Goal: Task Accomplishment & Management: Manage account settings

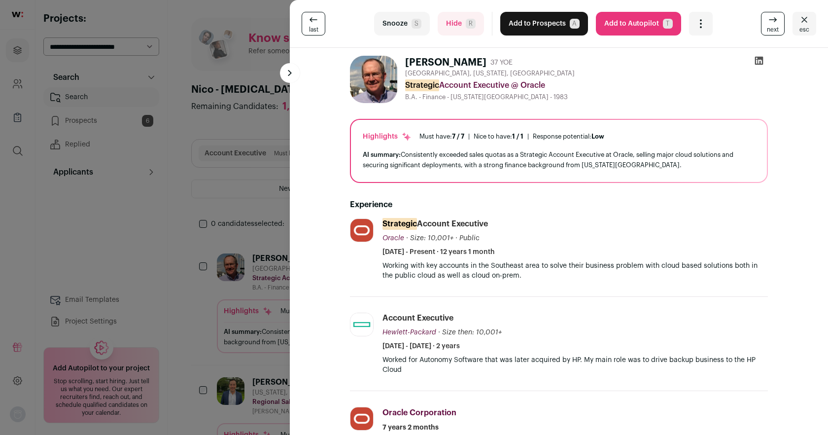
scroll to position [58, 0]
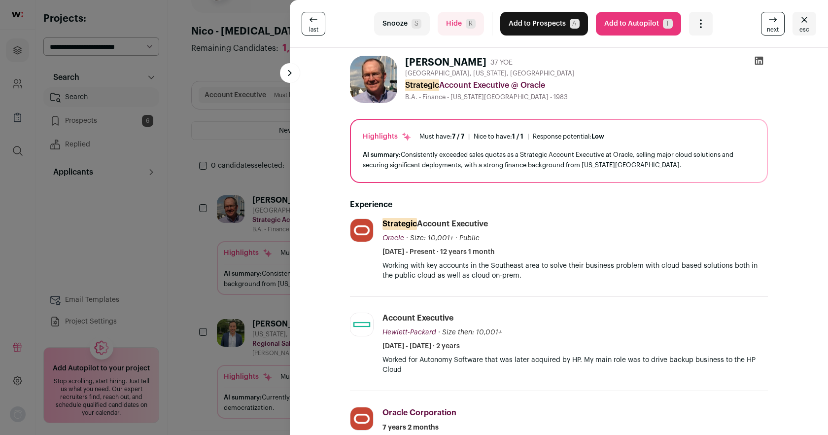
click at [476, 22] on button "Hide R" at bounding box center [461, 24] width 46 height 24
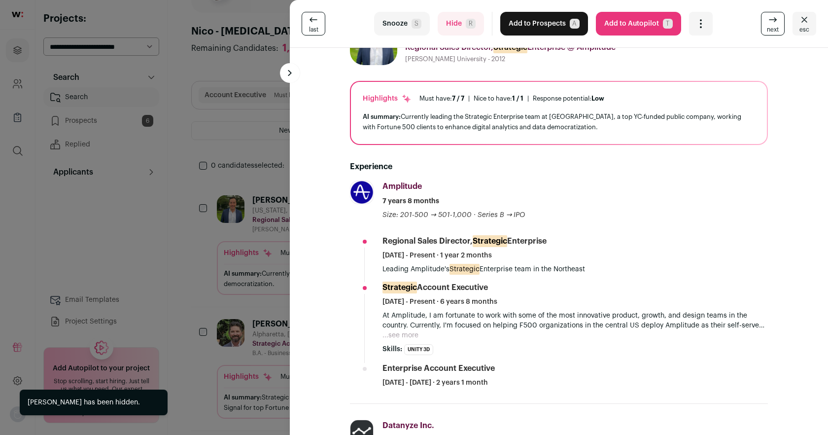
scroll to position [68, 0]
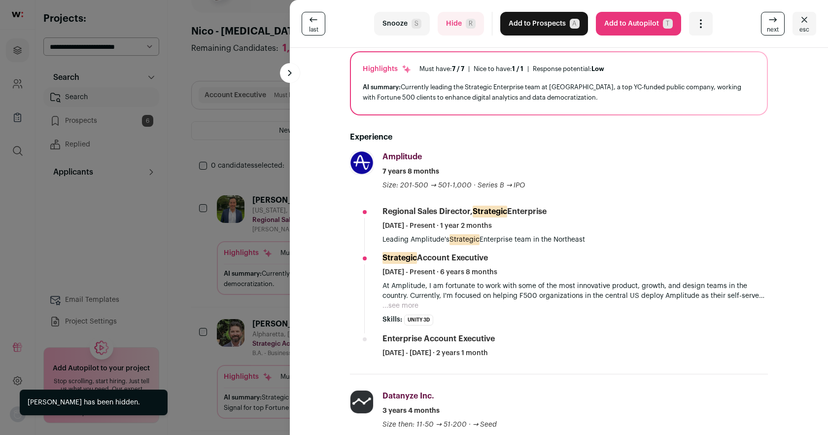
click at [390, 27] on button "Snooze S" at bounding box center [402, 24] width 56 height 24
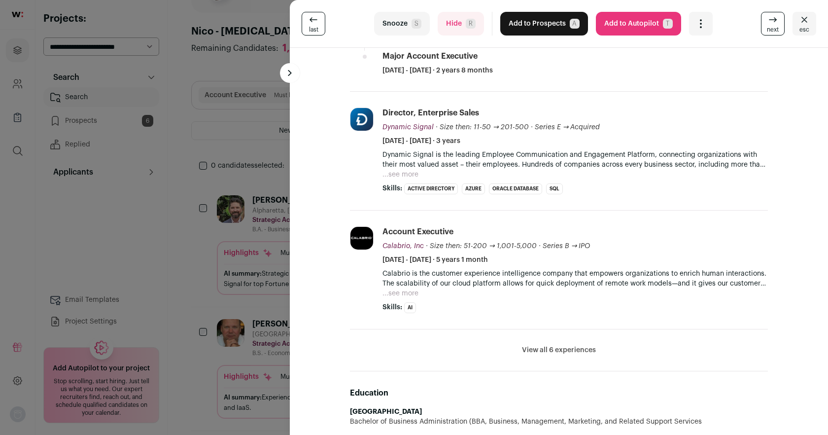
scroll to position [273, 0]
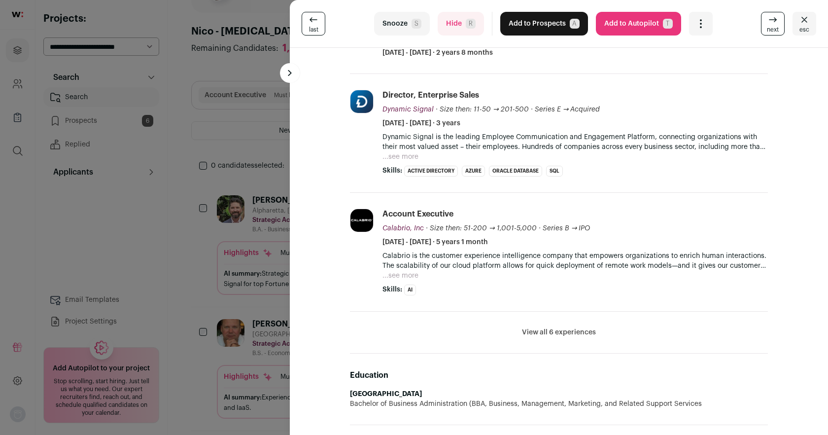
click at [567, 335] on button "View all 6 experiences" at bounding box center [559, 332] width 74 height 10
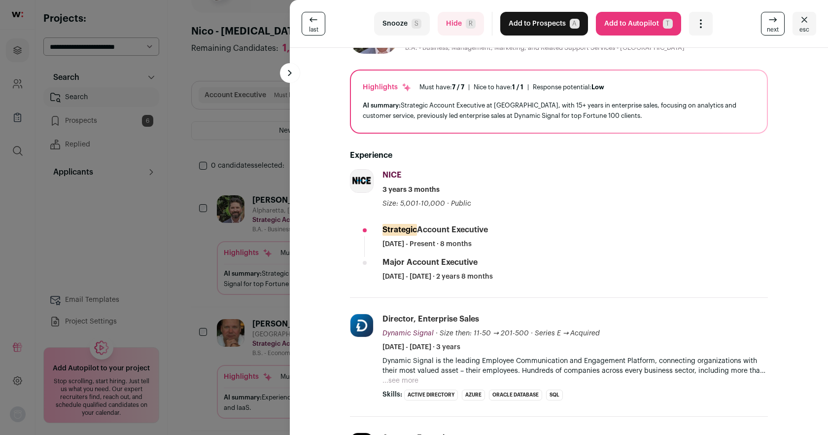
scroll to position [53, 0]
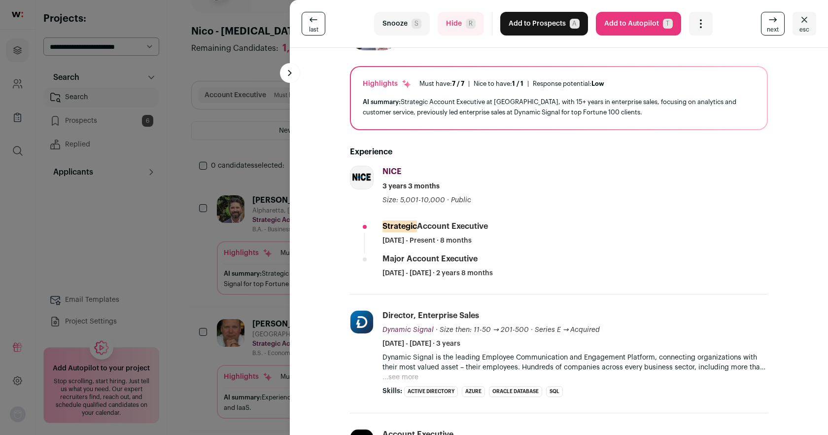
click at [400, 25] on button "Snooze S" at bounding box center [402, 24] width 56 height 24
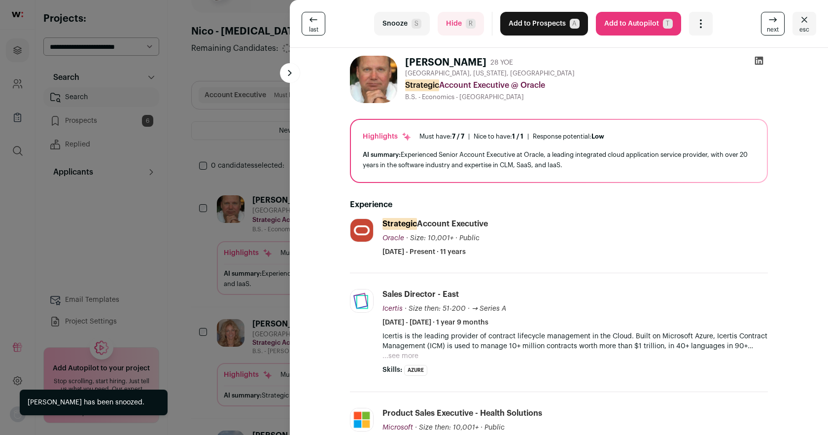
click at [402, 24] on button "Snooze S" at bounding box center [402, 24] width 56 height 24
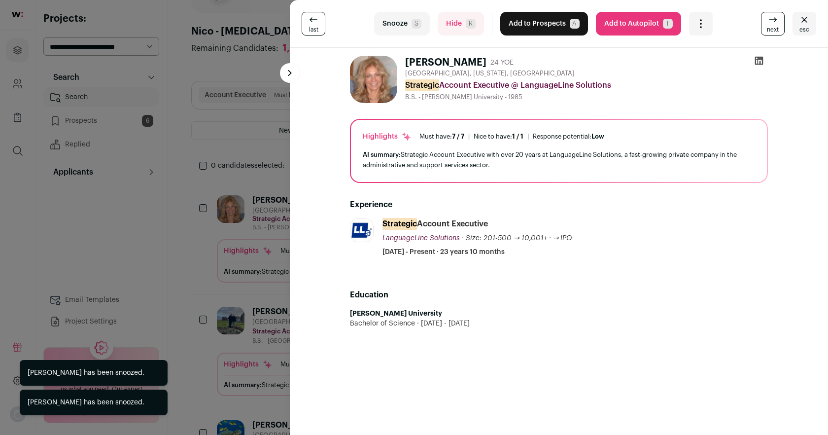
click at [402, 24] on button "Snooze S" at bounding box center [402, 24] width 56 height 24
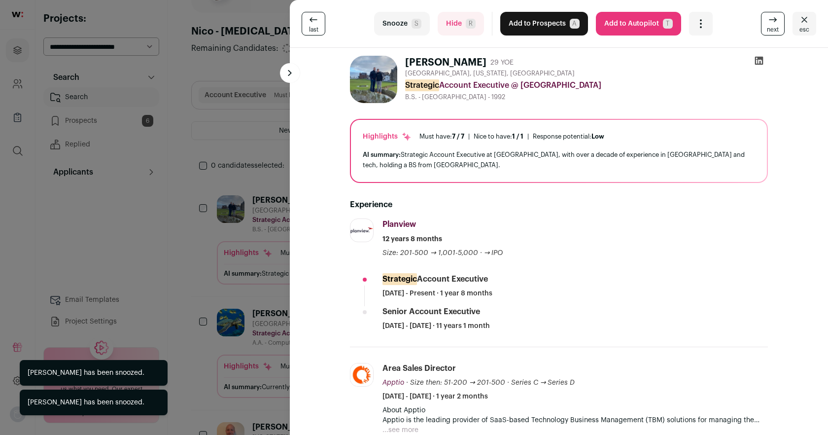
click at [402, 24] on button "Snooze S" at bounding box center [402, 24] width 56 height 24
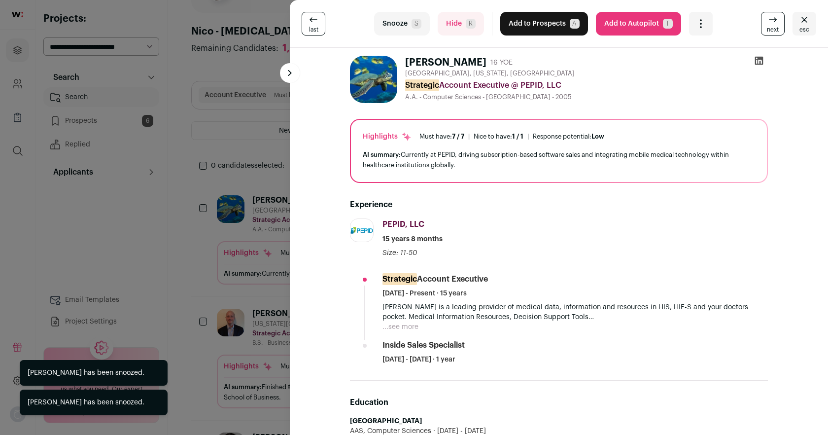
click at [405, 17] on button "Snooze S" at bounding box center [402, 24] width 56 height 24
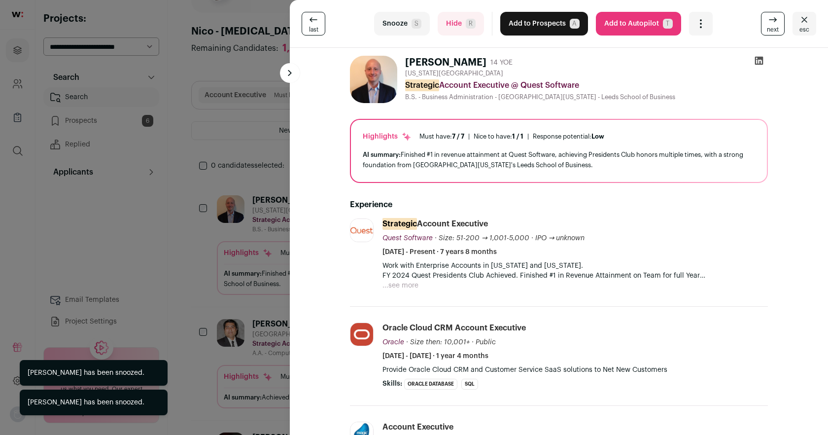
click at [405, 17] on button "Snooze S" at bounding box center [402, 24] width 56 height 24
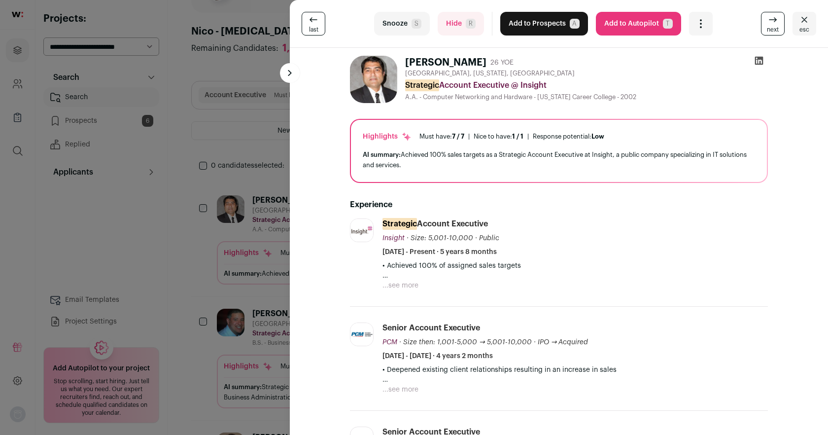
click at [404, 19] on button "Snooze S" at bounding box center [402, 24] width 56 height 24
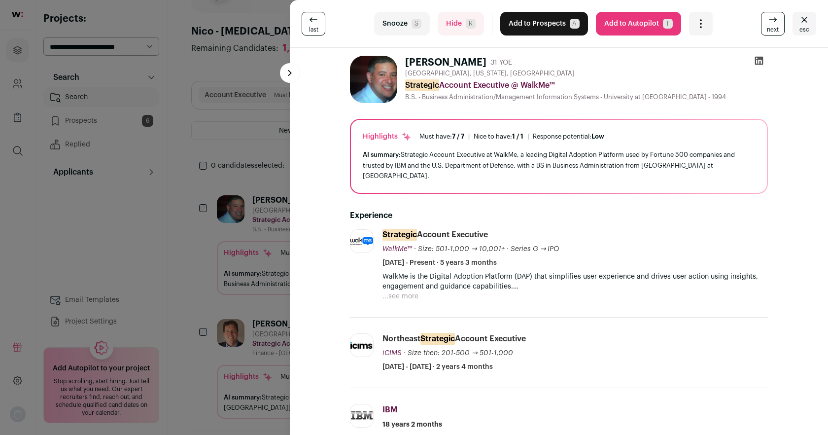
click at [402, 291] on button "...see more" at bounding box center [401, 296] width 36 height 10
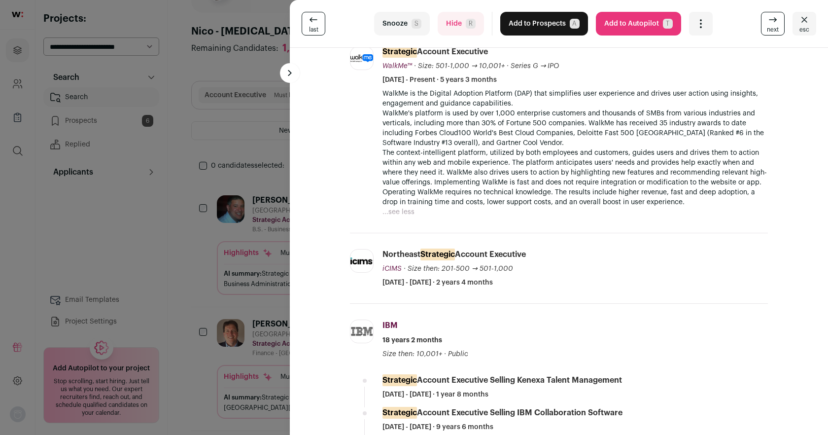
scroll to position [280, 0]
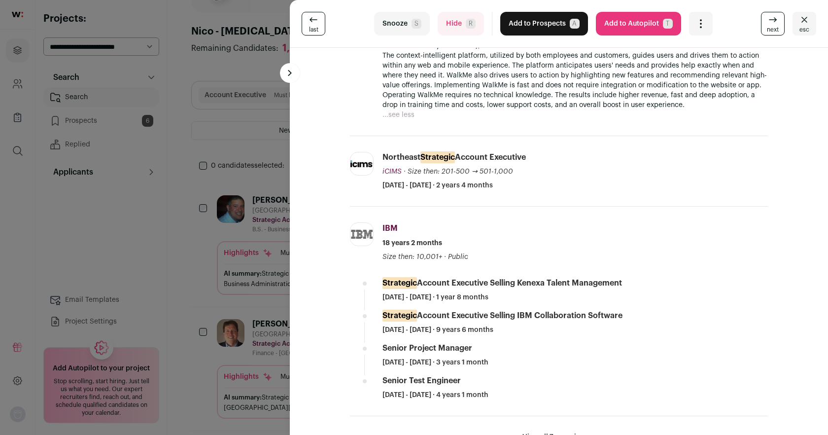
click at [386, 34] on button "Snooze S" at bounding box center [402, 24] width 56 height 24
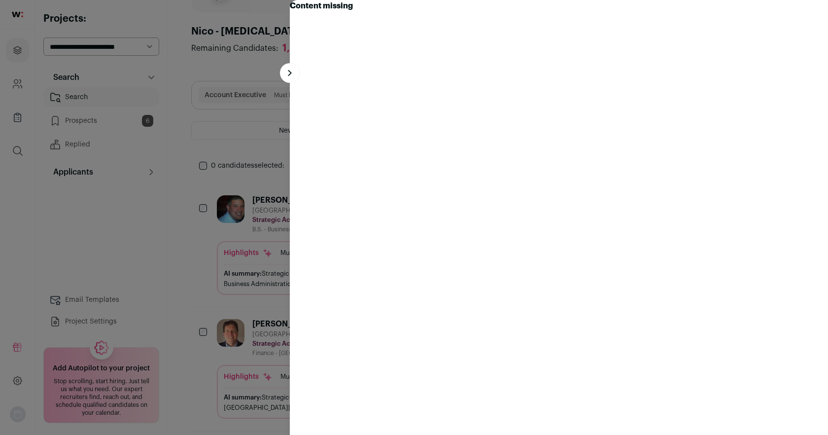
click at [393, 57] on turbo-frame "Content missing" at bounding box center [559, 217] width 538 height 435
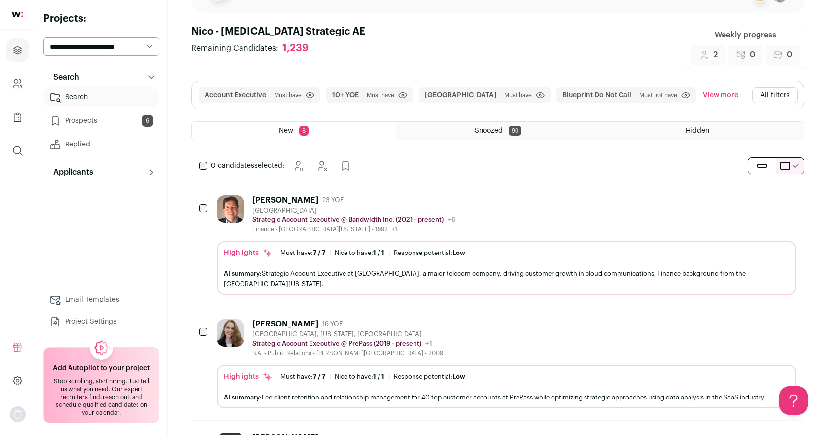
click at [273, 199] on div "[PERSON_NAME]" at bounding box center [285, 200] width 66 height 10
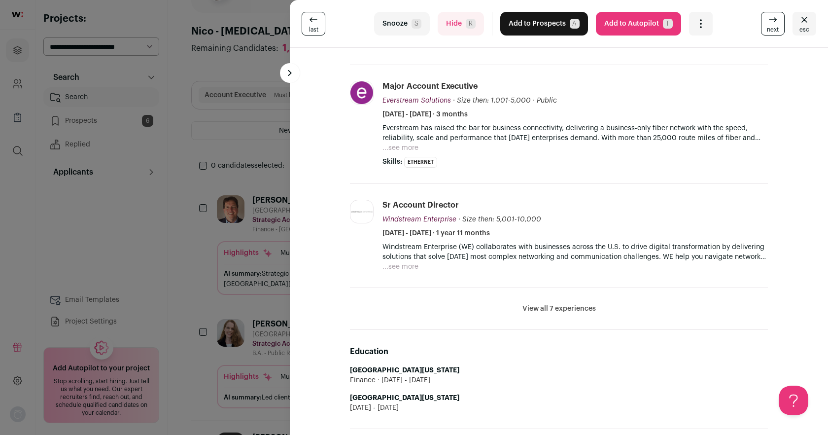
scroll to position [229, 0]
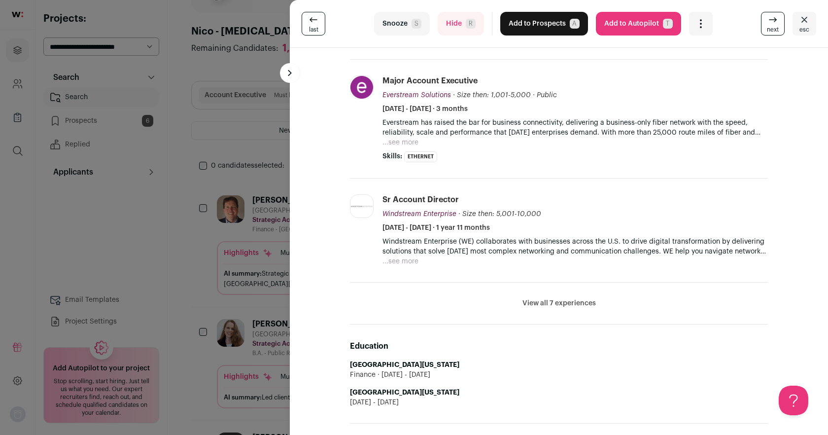
click at [807, 23] on icon "Close" at bounding box center [805, 20] width 12 height 12
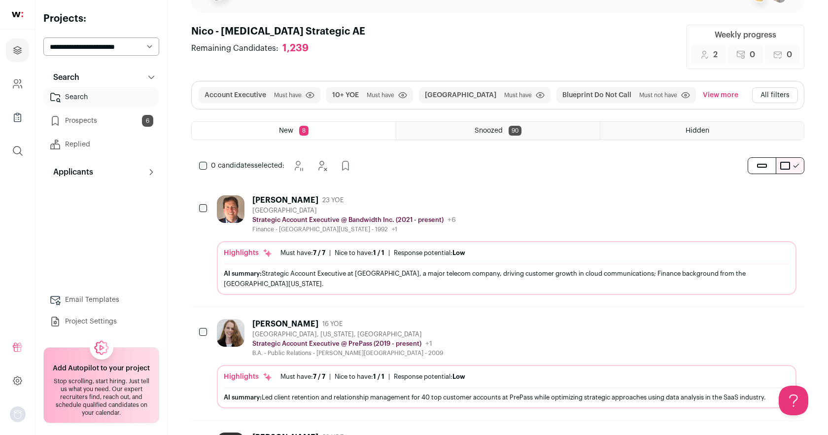
click at [257, 197] on div "[PERSON_NAME]" at bounding box center [285, 200] width 66 height 10
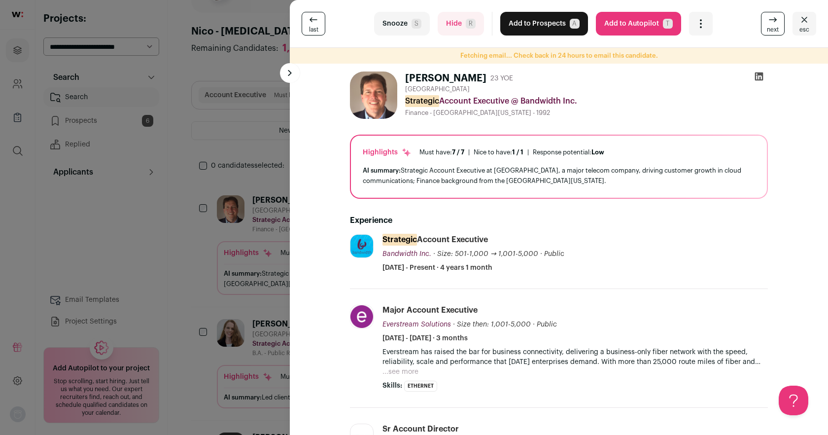
drag, startPoint x: 405, startPoint y: 24, endPoint x: 398, endPoint y: 30, distance: 9.5
click at [405, 24] on button "Snooze S" at bounding box center [402, 24] width 56 height 24
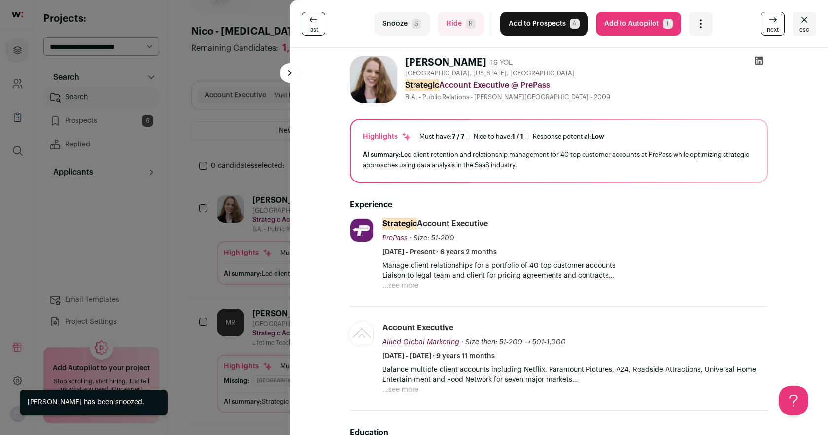
click at [402, 20] on button "Snooze S" at bounding box center [402, 24] width 56 height 24
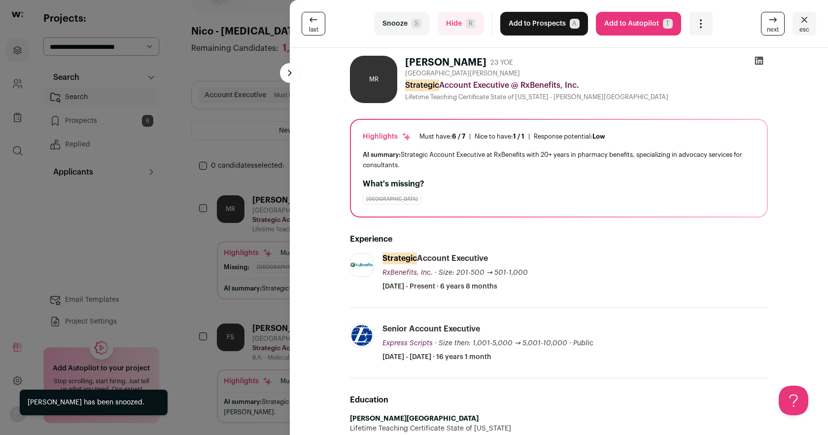
click at [403, 28] on button "Snooze S" at bounding box center [402, 24] width 56 height 24
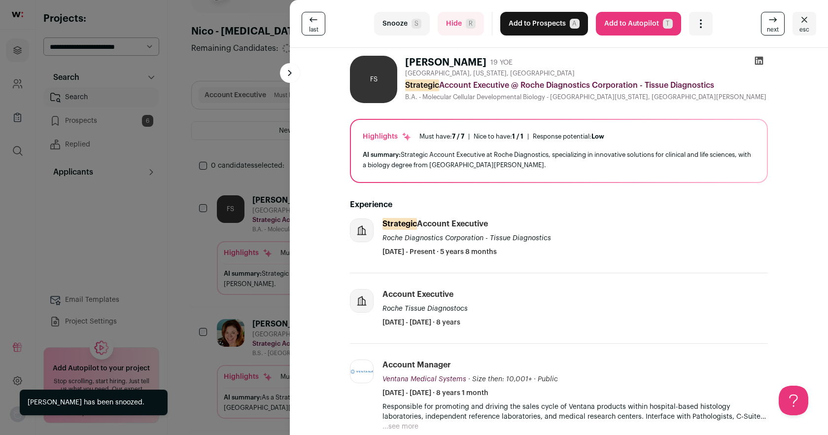
click at [403, 28] on button "Snooze S" at bounding box center [402, 24] width 56 height 24
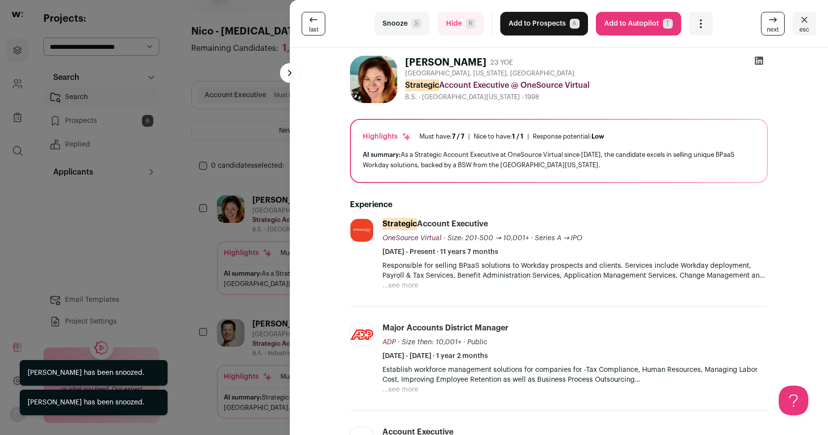
click at [403, 28] on button "Snooze S" at bounding box center [402, 24] width 56 height 24
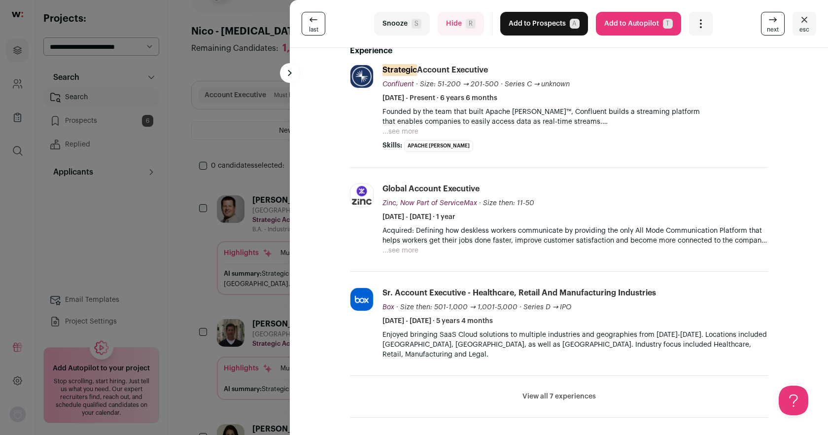
scroll to position [0, 0]
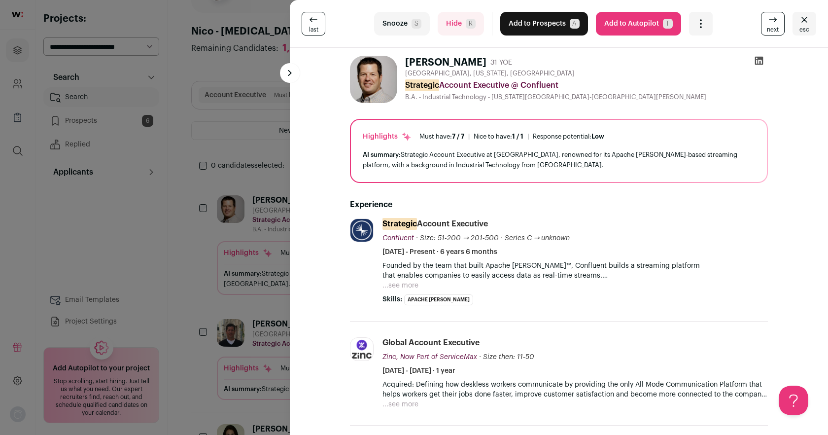
click at [763, 59] on icon at bounding box center [759, 61] width 8 height 8
click at [448, 29] on button "Hide R" at bounding box center [461, 24] width 46 height 24
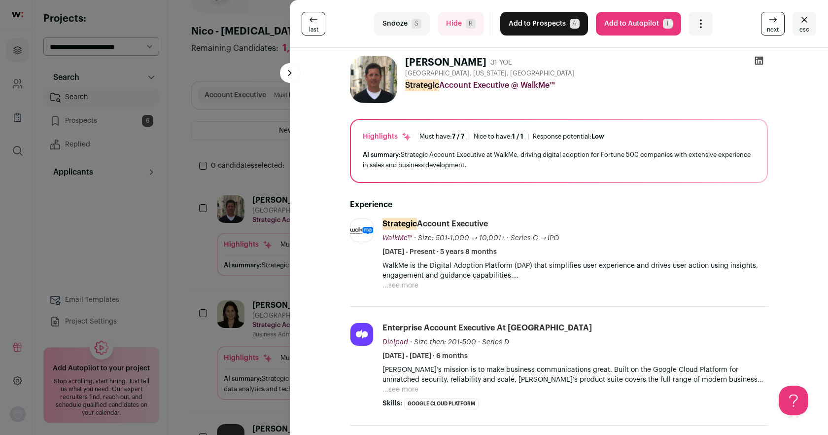
click at [755, 60] on icon at bounding box center [759, 61] width 8 height 8
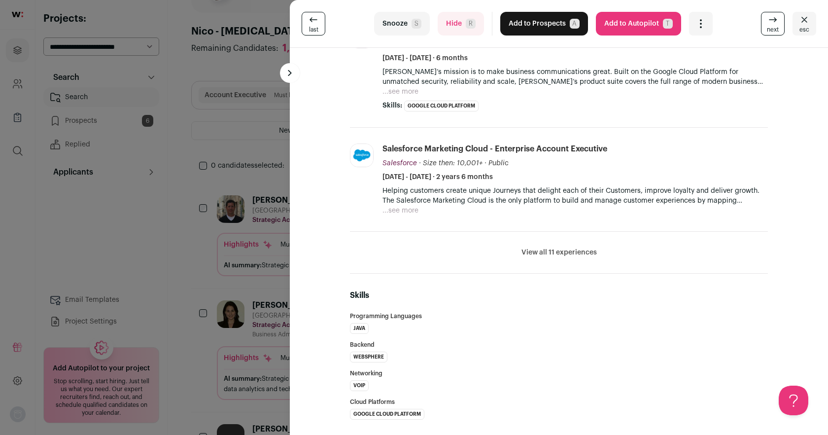
scroll to position [311, 0]
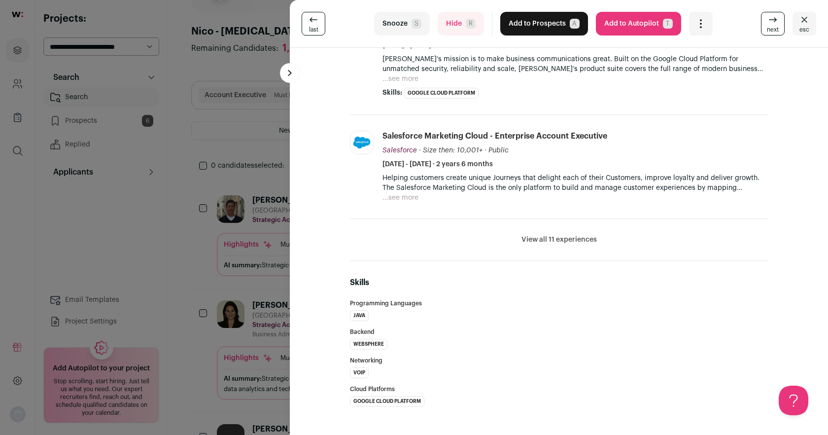
click at [566, 235] on button "View all 11 experiences" at bounding box center [559, 240] width 75 height 10
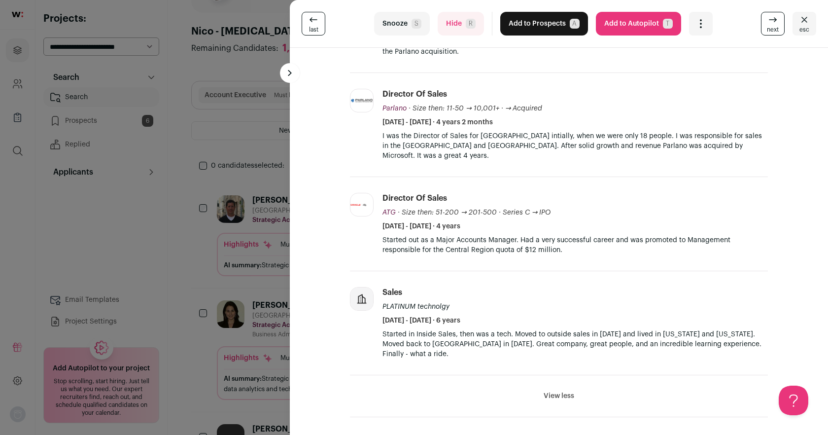
scroll to position [1238, 0]
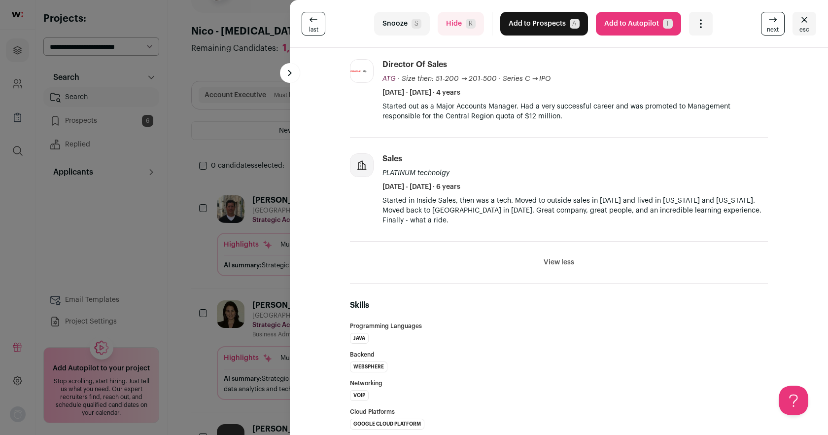
click at [453, 26] on button "Hide R" at bounding box center [461, 24] width 46 height 24
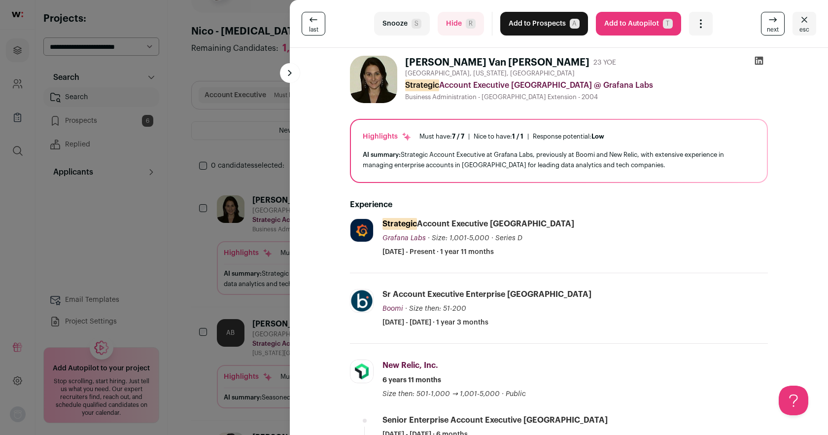
click at [398, 24] on button "Snooze S" at bounding box center [402, 24] width 56 height 24
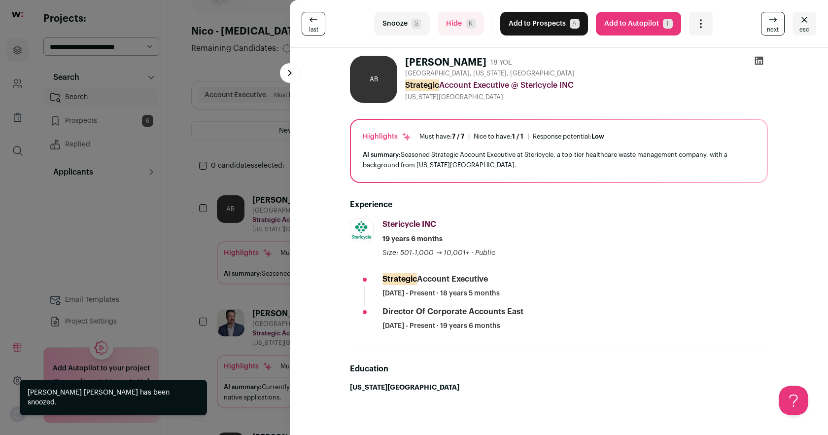
click at [398, 24] on button "Snooze S" at bounding box center [402, 24] width 56 height 24
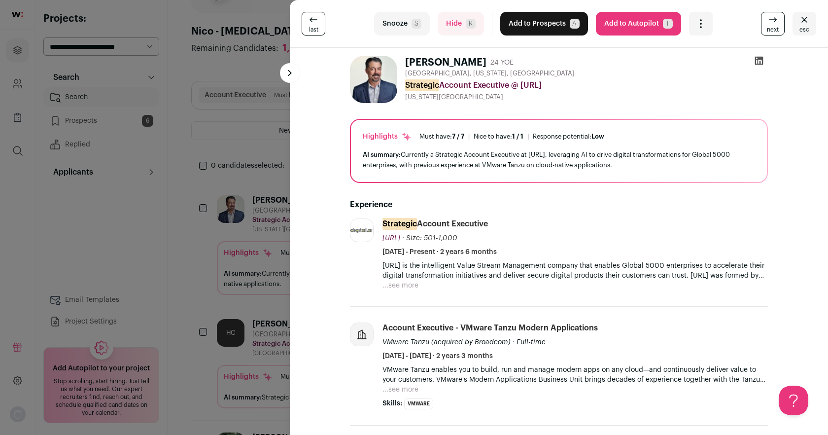
click at [399, 286] on button "...see more" at bounding box center [401, 285] width 36 height 10
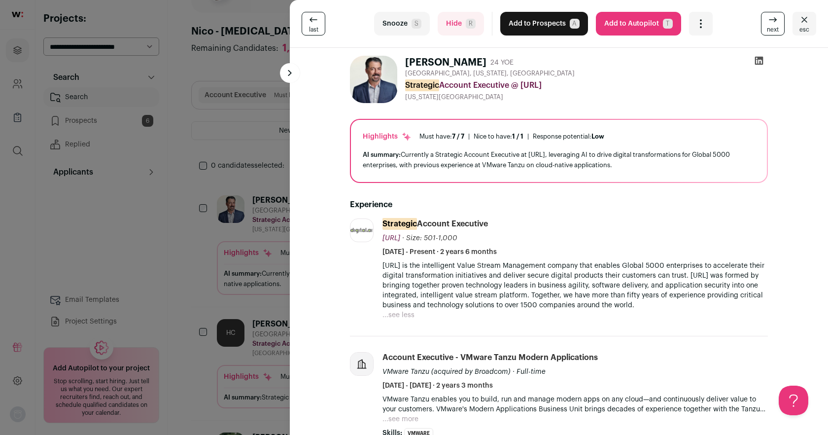
click at [399, 23] on button "Snooze S" at bounding box center [402, 24] width 56 height 24
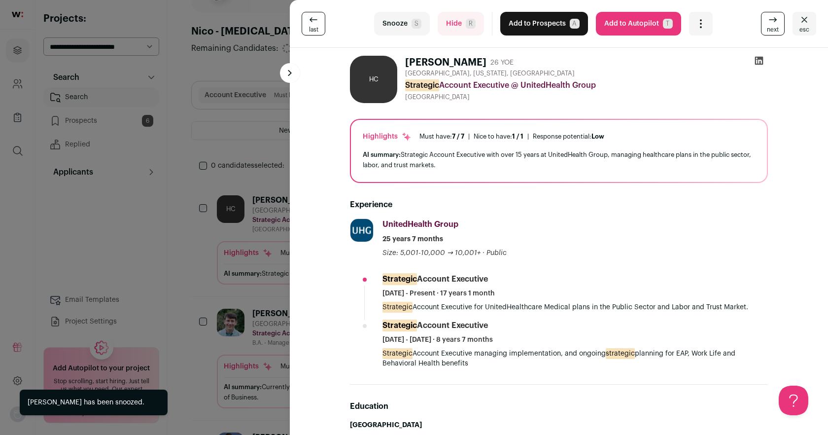
click at [399, 23] on button "Snooze S" at bounding box center [402, 24] width 56 height 24
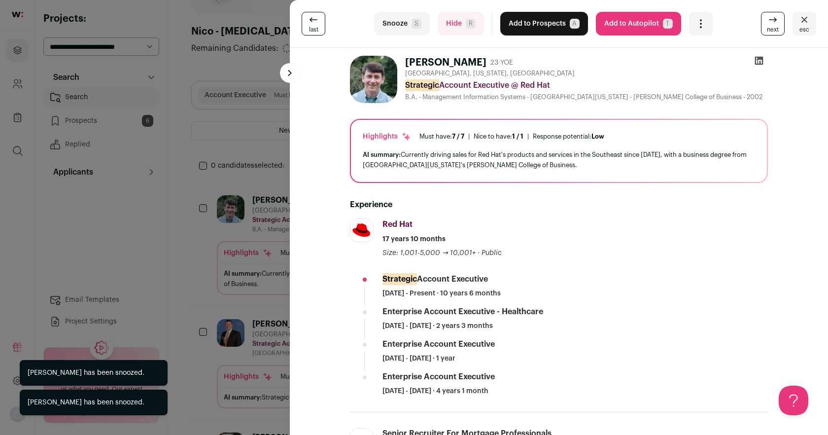
click at [399, 23] on button "Snooze S" at bounding box center [402, 24] width 56 height 24
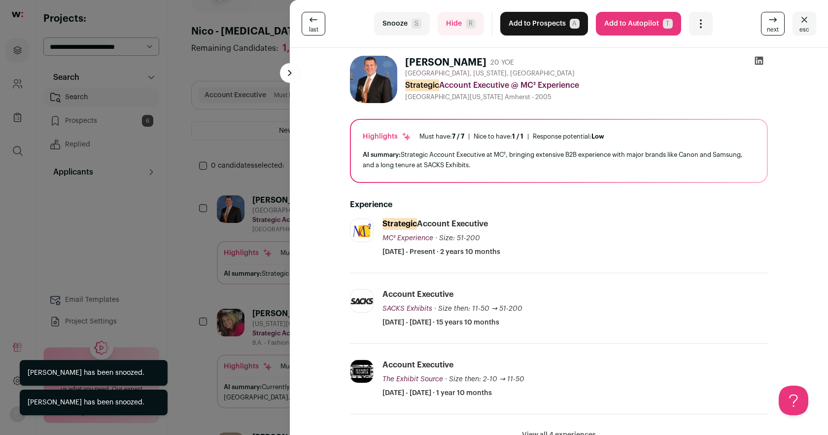
click at [399, 23] on button "Snooze S" at bounding box center [402, 24] width 56 height 24
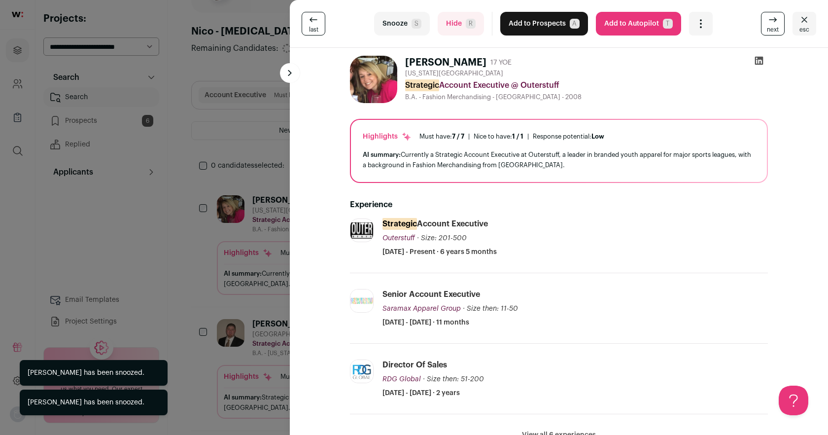
click at [399, 23] on button "Snooze S" at bounding box center [402, 24] width 56 height 24
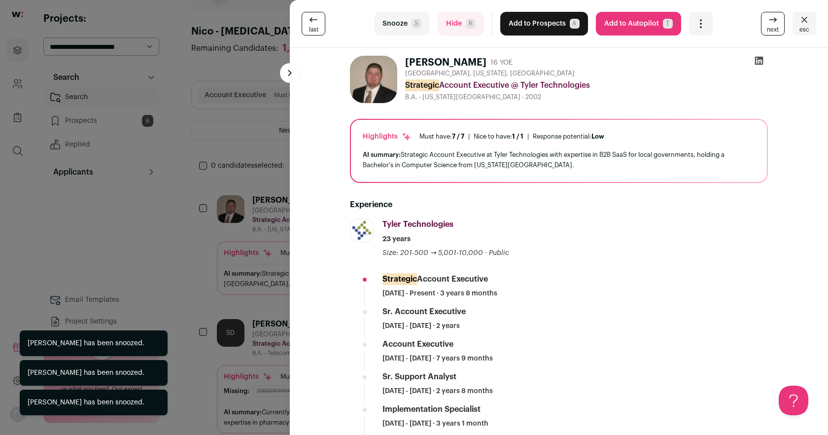
click at [399, 23] on button "Snooze S" at bounding box center [402, 24] width 56 height 24
